Goal: Navigation & Orientation: Find specific page/section

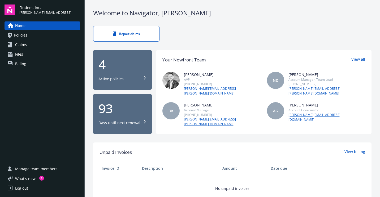
click at [114, 76] on div "Active policies" at bounding box center [110, 78] width 25 height 5
click at [27, 34] on link "Policies" at bounding box center [43, 35] width 76 height 8
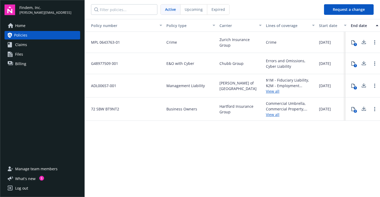
click at [192, 10] on span "Upcoming" at bounding box center [194, 10] width 18 height 6
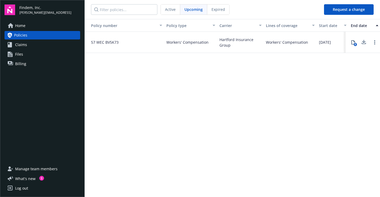
click at [214, 8] on span "Expired" at bounding box center [218, 10] width 14 height 6
